Goal: Find specific page/section

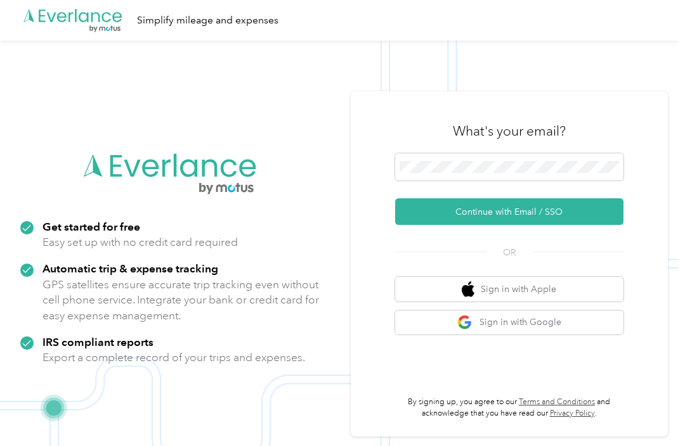
scroll to position [8, 0]
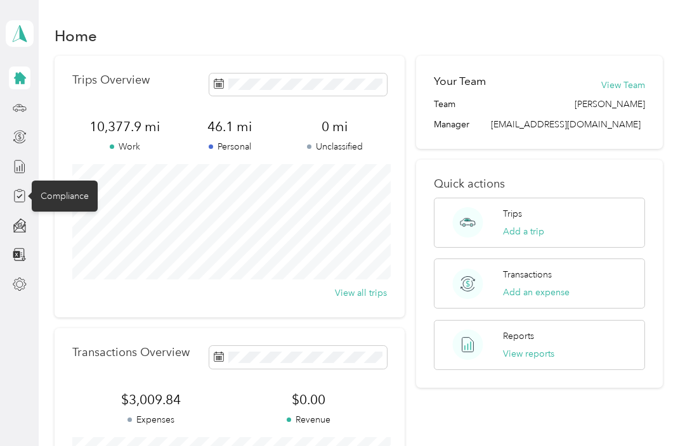
click at [66, 193] on div "Compliance" at bounding box center [65, 196] width 66 height 31
click at [70, 191] on div "Compliance" at bounding box center [65, 196] width 66 height 31
click at [69, 191] on div "Compliance" at bounding box center [65, 196] width 66 height 31
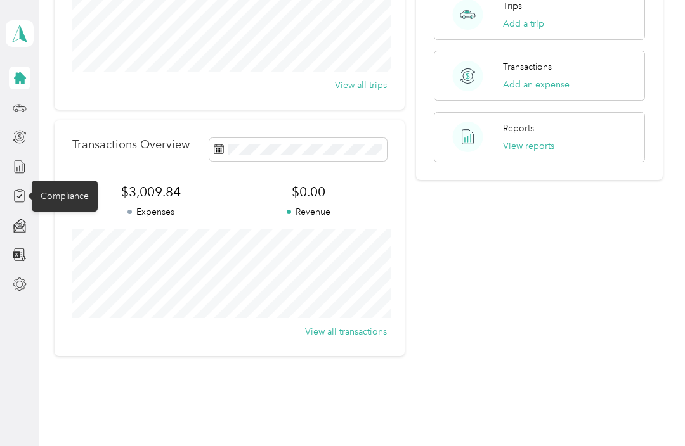
scroll to position [207, 0]
click at [21, 202] on icon at bounding box center [20, 196] width 14 height 14
click at [25, 206] on div at bounding box center [20, 195] width 22 height 23
